Goal: Task Accomplishment & Management: Complete application form

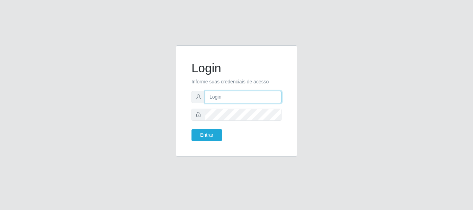
click at [231, 99] on input "text" at bounding box center [243, 97] width 76 height 12
type input "LucasBemais@B09"
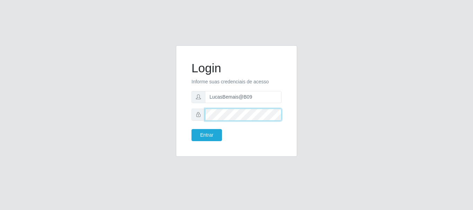
click at [191, 129] on button "Entrar" at bounding box center [206, 135] width 30 height 12
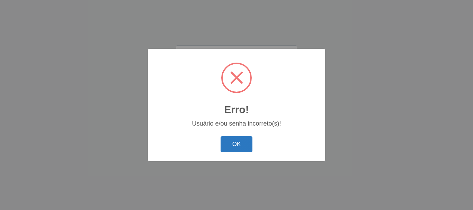
click at [241, 137] on button "OK" at bounding box center [236, 144] width 32 height 16
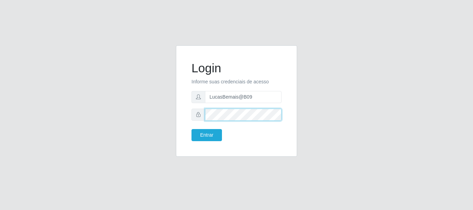
click at [191, 129] on button "Entrar" at bounding box center [206, 135] width 30 height 12
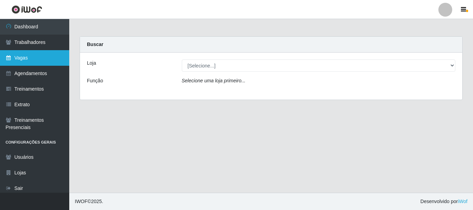
click at [36, 61] on link "Vagas" at bounding box center [34, 58] width 69 height 16
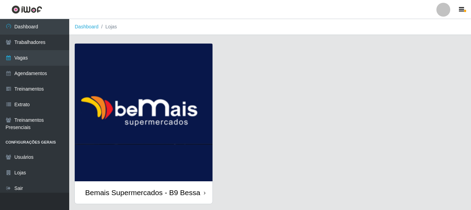
click at [191, 86] on img at bounding box center [144, 113] width 138 height 138
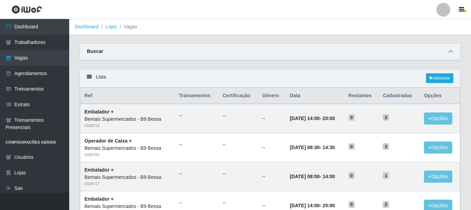
click at [448, 53] on icon at bounding box center [450, 51] width 5 height 5
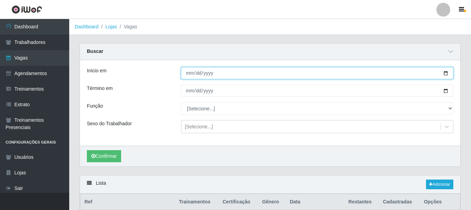
click at [447, 75] on input "Início em" at bounding box center [317, 73] width 272 height 12
type input "[DATE]"
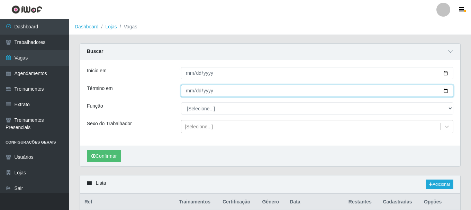
click at [446, 90] on input "Término em" at bounding box center [317, 91] width 272 height 12
type input "[DATE]"
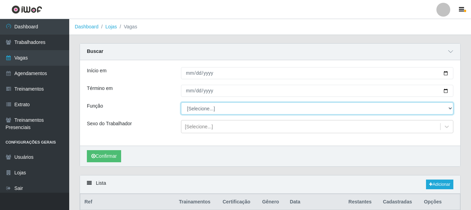
click at [199, 110] on select "[Selecione...] ASG ASG + ASG ++ Auxiliar de Estoque Auxiliar de [GEOGRAPHIC_DAT…" at bounding box center [317, 108] width 272 height 12
select select "75"
click at [181, 103] on select "[Selecione...] ASG ASG + ASG ++ Auxiliar de Estoque Auxiliar de [GEOGRAPHIC_DAT…" at bounding box center [317, 108] width 272 height 12
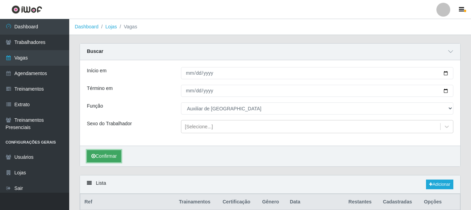
click at [101, 156] on button "Confirmar" at bounding box center [104, 156] width 34 height 12
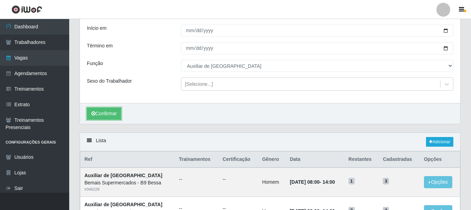
scroll to position [106, 0]
